Goal: Task Accomplishment & Management: Manage account settings

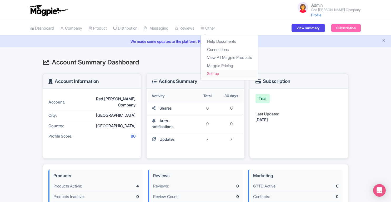
click at [224, 74] on link "Set-up" at bounding box center [229, 74] width 57 height 8
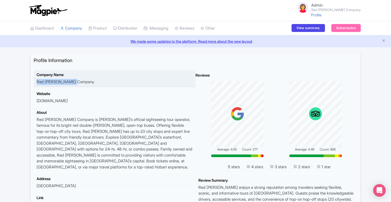
drag, startPoint x: 37, startPoint y: 81, endPoint x: 84, endPoint y: 80, distance: 46.1
click at [84, 80] on div "Company Name Red Decker Company" at bounding box center [115, 78] width 156 height 13
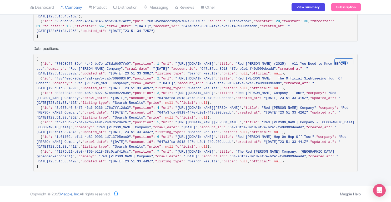
scroll to position [2670, 0]
drag, startPoint x: 83, startPoint y: 159, endPoint x: 299, endPoint y: 159, distance: 215.5
copy span "ttps://www.overtheplanet.com/en-US/unique-experiences-with-hobart-hop-on-hop-of…"
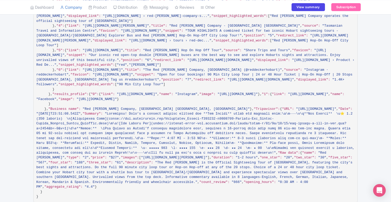
scroll to position [1160, 0]
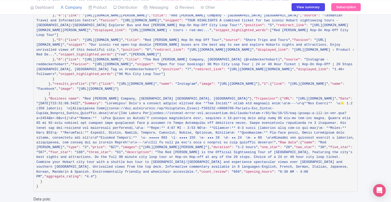
drag, startPoint x: 82, startPoint y: 42, endPoint x: 304, endPoint y: 42, distance: 222.1
copy span "https://reddecker.rezdy.com/271728/kunanyi-mt-wellington-explorer-bus-one-way?o…"
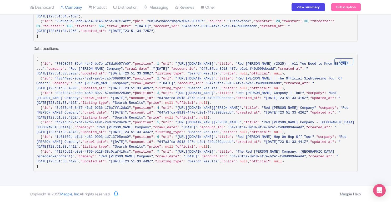
scroll to position [1980, 0]
drag, startPoint x: 83, startPoint y: 40, endPoint x: 345, endPoint y: 41, distance: 261.9
copy span "https://www.agoda.com/activities/search?cid=1909882&cityId=14983&selectedActivi…"
drag, startPoint x: 82, startPoint y: 128, endPoint x: 250, endPoint y: 132, distance: 167.9
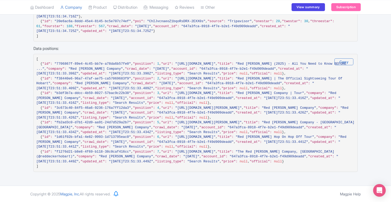
copy span "https://www.getyourguide.com/-t191579?locale=en-US&currency=USD&surface=maps&fu…"
drag, startPoint x: 82, startPoint y: 44, endPoint x: 173, endPoint y: 48, distance: 91.0
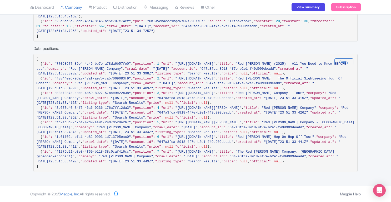
copy span "https://www.overtheplanet.com/en-US/unique-experiences-with-hobart-hop-on-hop-o…"
drag, startPoint x: 83, startPoint y: 65, endPoint x: 185, endPoint y: 69, distance: 102.3
copy span "https://www.tripadvisor.com/AttractionProductHighlight-g255097-d15341517-Hobart…"
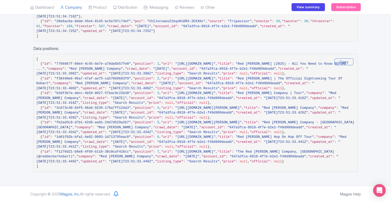
drag, startPoint x: 82, startPoint y: 65, endPoint x: 187, endPoint y: 70, distance: 105.0
copy span "https://www.tripadvisor.com/AttractionProductHighlight-g255097-d15341517-Hobart…"
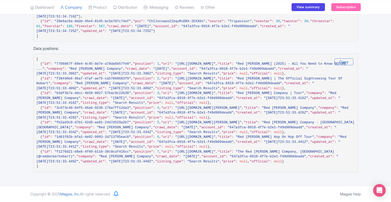
scroll to position [3349, 0]
drag, startPoint x: 82, startPoint y: 49, endPoint x: 270, endPoint y: 47, distance: 188.1
copy span "https://www.viator.com/Hobart/d379/p-63526P3?googlettd=true&src=papi&campaign=&…"
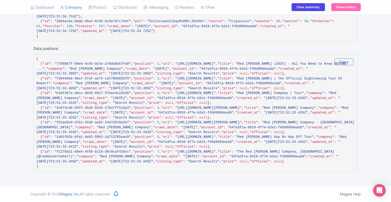
drag, startPoint x: 82, startPoint y: 80, endPoint x: 242, endPoint y: 86, distance: 160.5
copy span "https://www.cooldestinations.com/activity/hobart/hobart-hop-on-hop-off-bus-kuna…"
drag, startPoint x: 82, startPoint y: 107, endPoint x: 189, endPoint y: 116, distance: 107.4
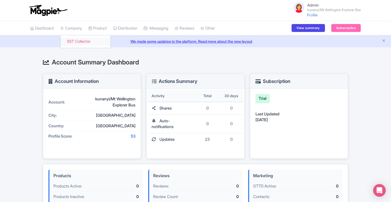
click at [81, 39] on link "SST Collector" at bounding box center [86, 41] width 50 height 8
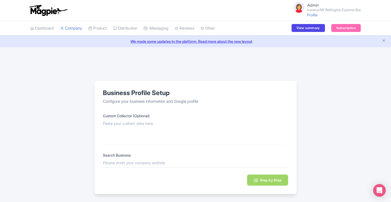
click at [120, 160] on input "text" at bounding box center [195, 163] width 185 height 6
click at [118, 163] on input "text" at bounding box center [195, 163] width 185 height 6
paste input "kunanyi/Mt Wellington Explorer Bus"
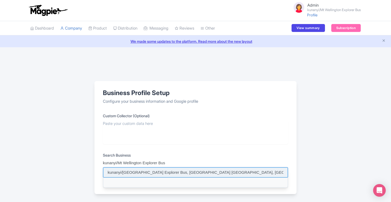
click at [133, 171] on input at bounding box center [195, 172] width 185 height 10
type input "kunanyi/Mt Wellington Explorer Bus, Hobart TAS, Australia"
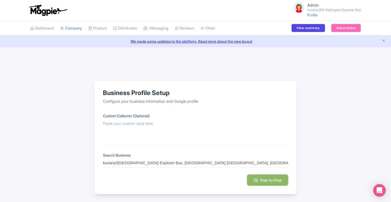
click at [268, 176] on button "Step by Step" at bounding box center [267, 179] width 41 height 11
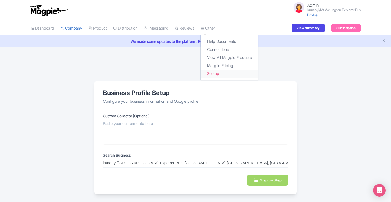
click at [220, 72] on link "Set-up" at bounding box center [229, 74] width 57 height 8
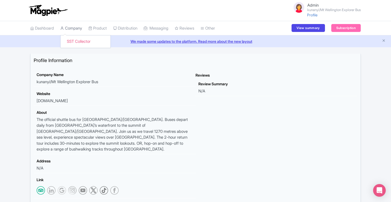
click at [77, 28] on link "Company" at bounding box center [71, 28] width 22 height 14
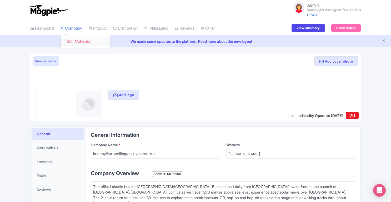
click at [83, 38] on link "SST Collector" at bounding box center [86, 41] width 50 height 8
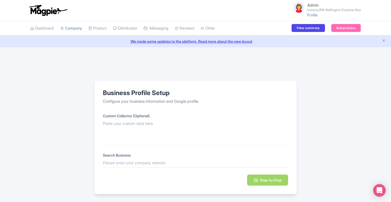
click at [169, 162] on input "text" at bounding box center [195, 163] width 185 height 6
paste input "kunanyi/Mt Wellington Explorer Bus"
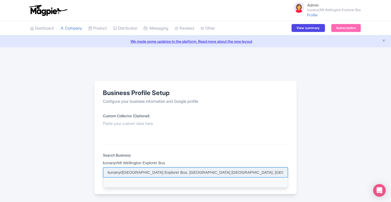
click at [204, 175] on input at bounding box center [195, 172] width 185 height 10
type input "kunanyi/Mt Wellington Explorer Bus, Hobart TAS, Australia"
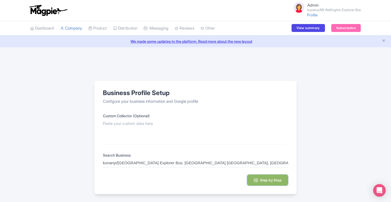
click at [264, 180] on button "Step by Step" at bounding box center [267, 179] width 41 height 11
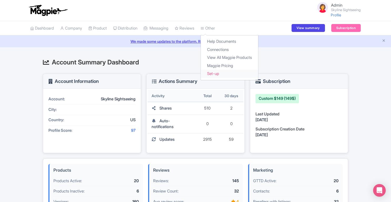
click at [223, 74] on link "Set-up" at bounding box center [229, 74] width 57 height 8
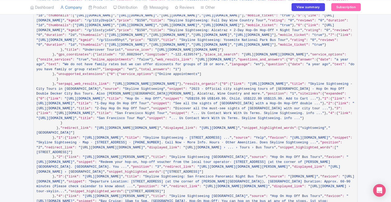
scroll to position [1913, 0]
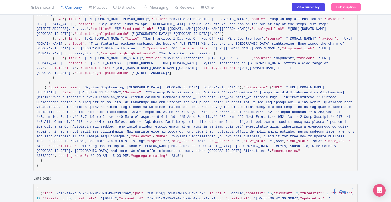
drag, startPoint x: 83, startPoint y: 85, endPoint x: 266, endPoint y: 92, distance: 183.5
drag, startPoint x: 83, startPoint y: 86, endPoint x: 282, endPoint y: 90, distance: 199.7
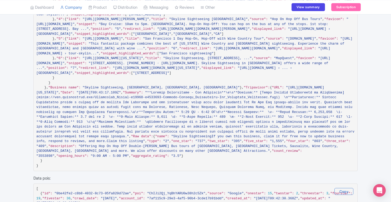
copy span "[URL][DOMAIN_NAME]"
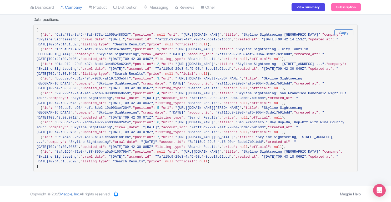
scroll to position [3975, 0]
drag, startPoint x: 83, startPoint y: 97, endPoint x: 94, endPoint y: 102, distance: 12.1
copy span "[URL][DOMAIN_NAME]"
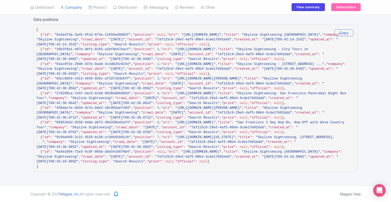
drag, startPoint x: 82, startPoint y: 51, endPoint x: 225, endPoint y: 56, distance: 143.2
copy span "[URL][DOMAIN_NAME]"
drag, startPoint x: 81, startPoint y: 55, endPoint x: 337, endPoint y: 55, distance: 255.8
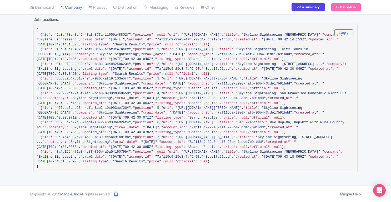
copy span ""[URL][DOMAIN_NAME]"
drag, startPoint x: 82, startPoint y: 63, endPoint x: 124, endPoint y: 68, distance: 42.4
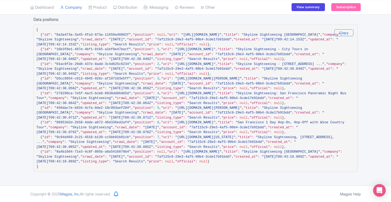
copy span "[URL][DOMAIN_NAME][PERSON_NAME]"
drag, startPoint x: 82, startPoint y: 94, endPoint x: 124, endPoint y: 99, distance: 42.2
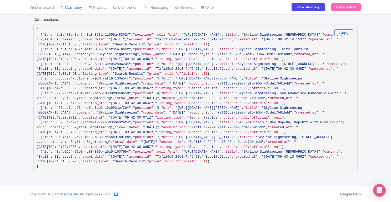
scroll to position [8294, 0]
drag, startPoint x: 82, startPoint y: 111, endPoint x: 124, endPoint y: 116, distance: 42.4
copy span "[URL][DOMAIN_NAME][PERSON_NAME]"
